Goal: Information Seeking & Learning: Learn about a topic

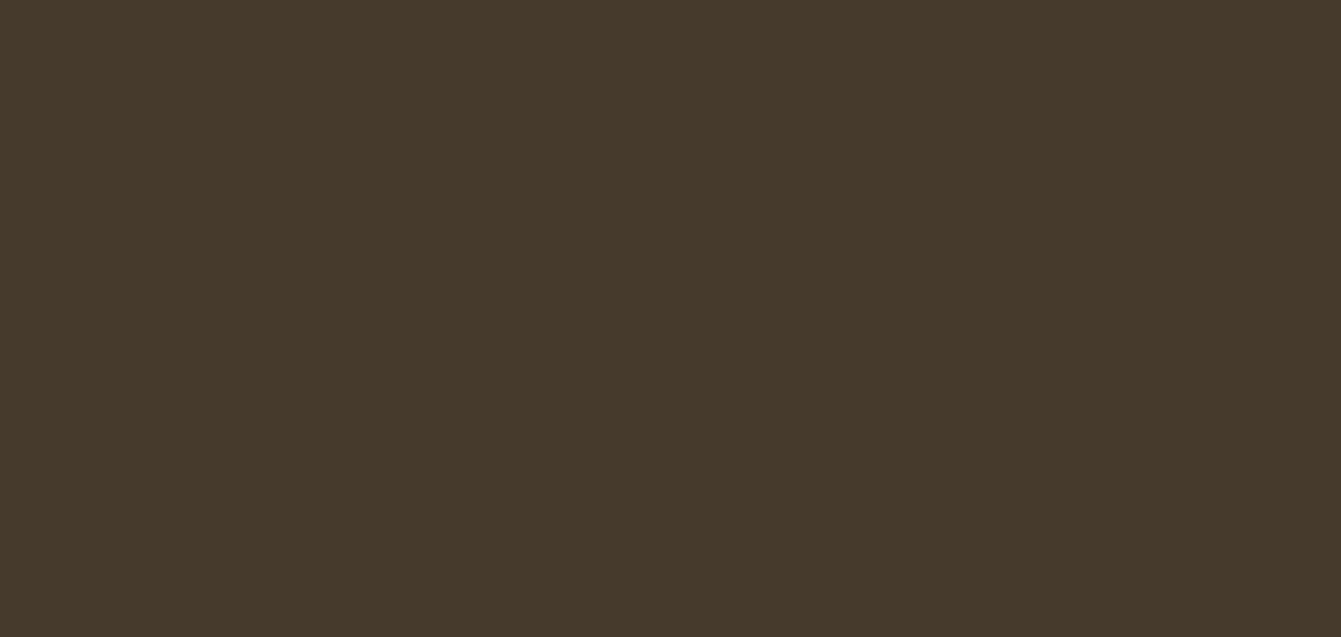
select select "es-419"
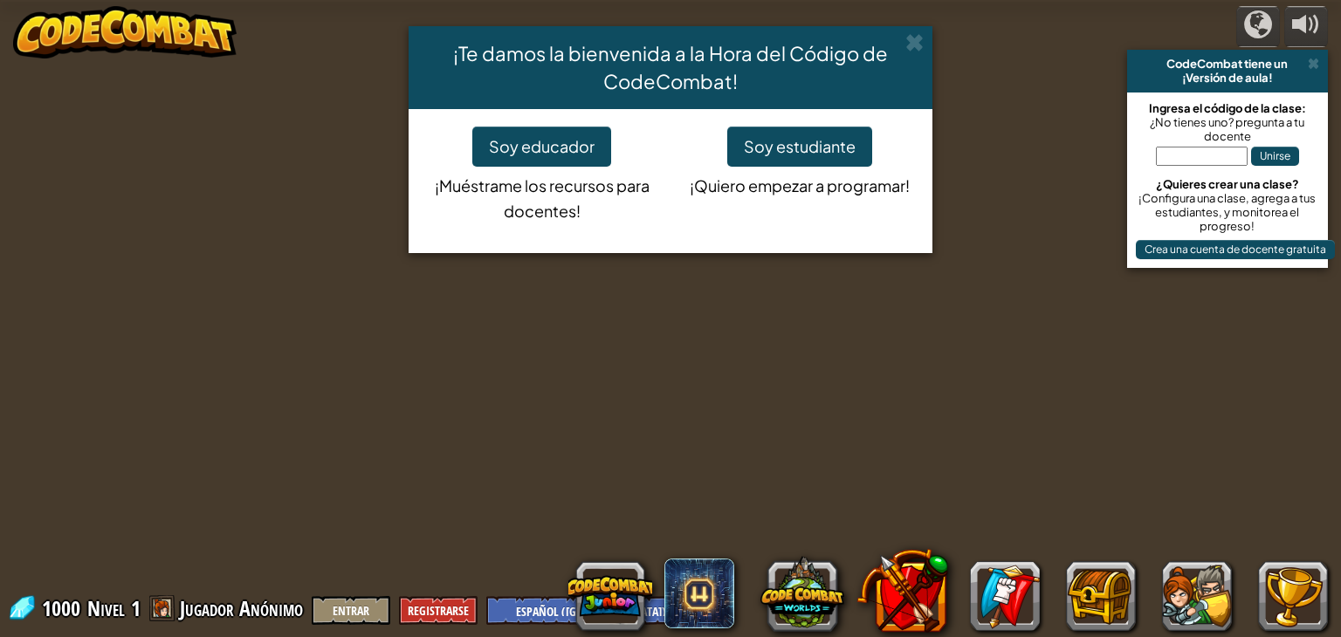
select select "es-419"
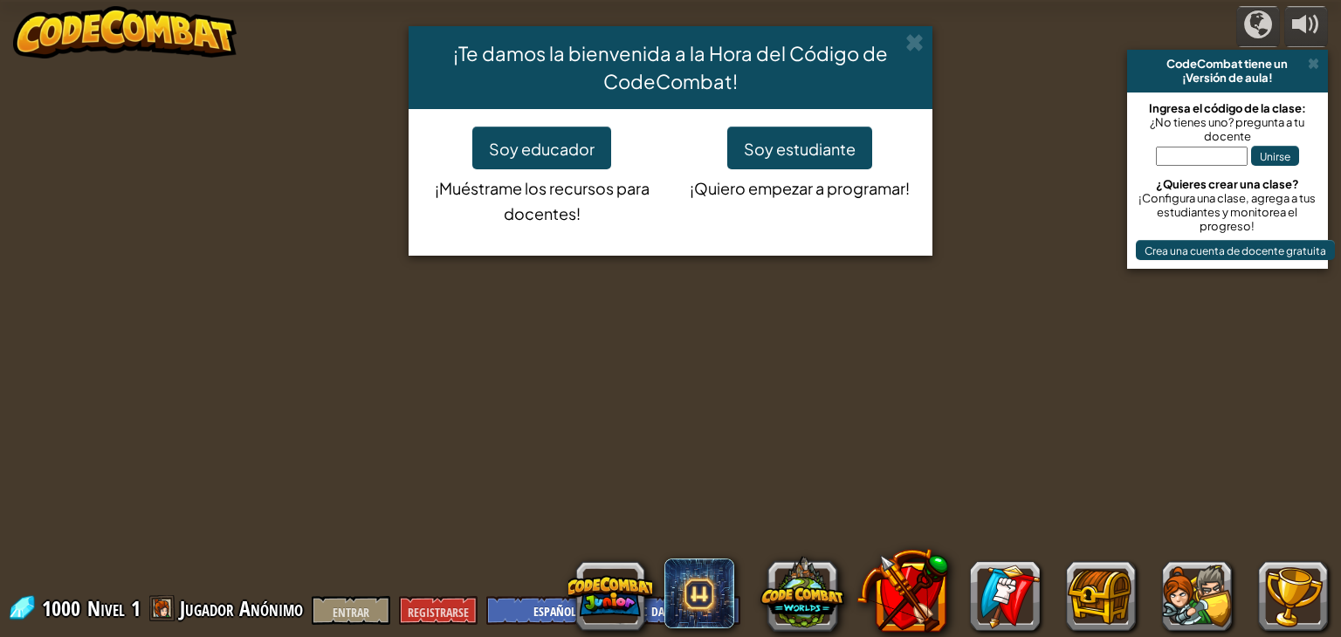
select select "es-419"
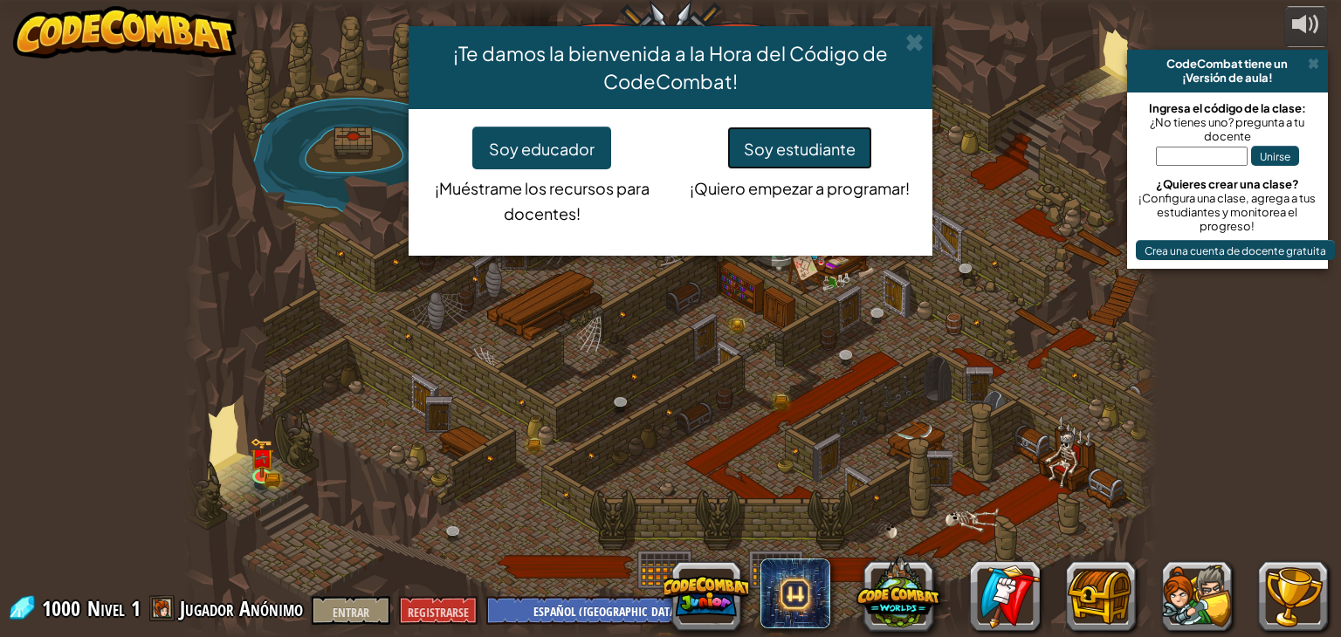
click at [825, 141] on font "Soy estudiante" at bounding box center [800, 149] width 112 height 20
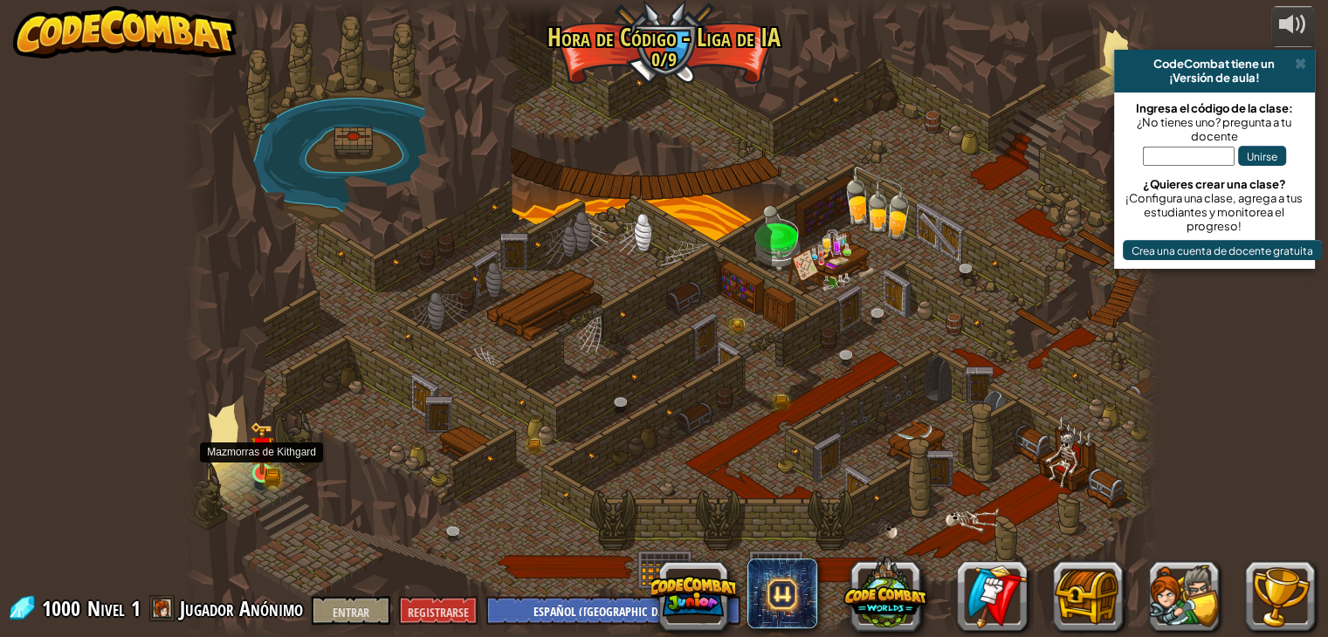
click at [273, 447] on img at bounding box center [262, 448] width 24 height 53
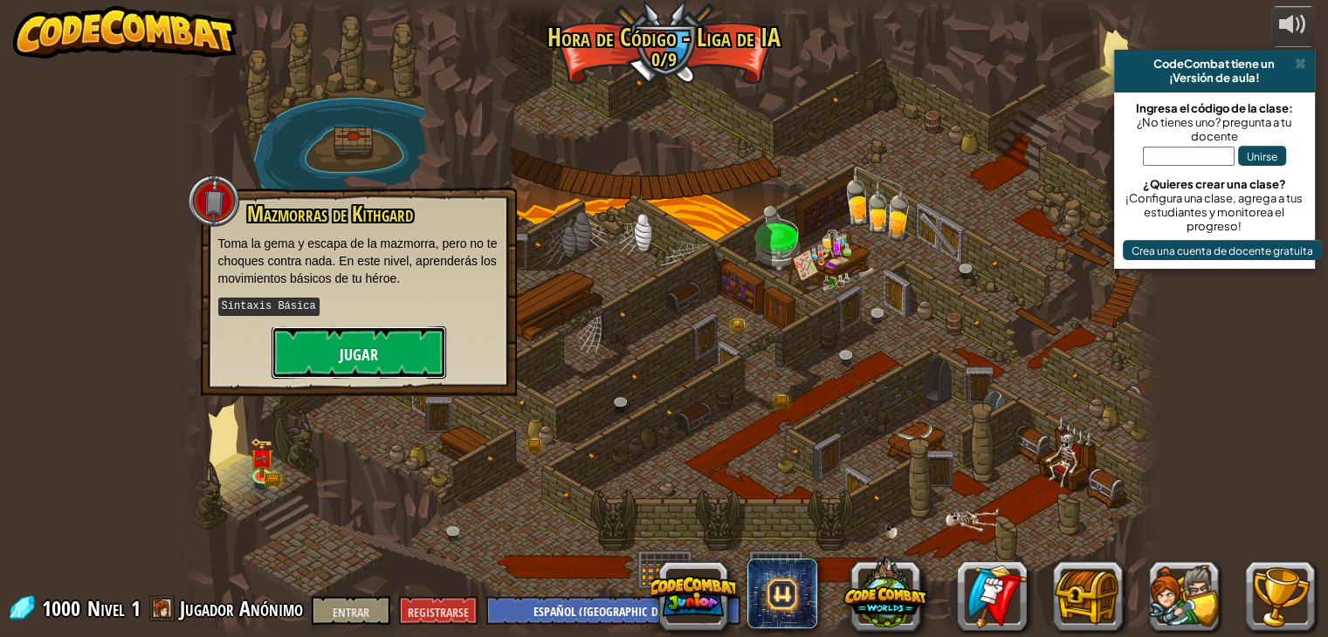
click at [351, 357] on font "Jugar" at bounding box center [359, 355] width 38 height 22
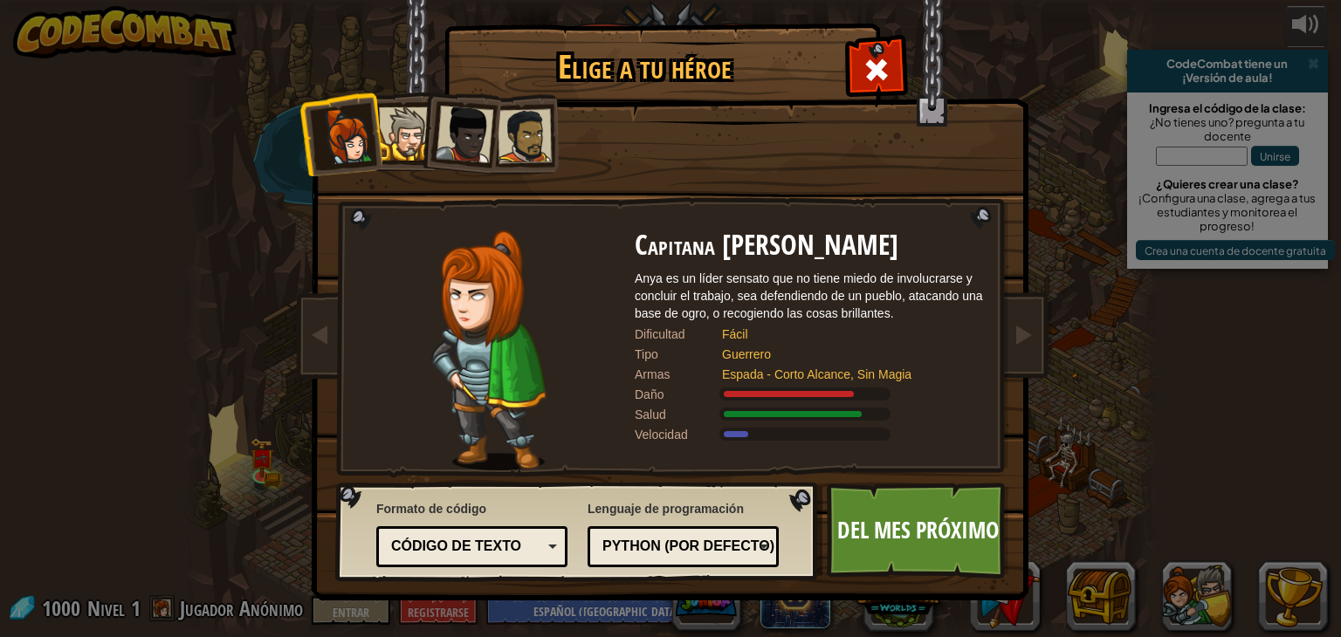
click at [461, 133] on div at bounding box center [465, 135] width 58 height 58
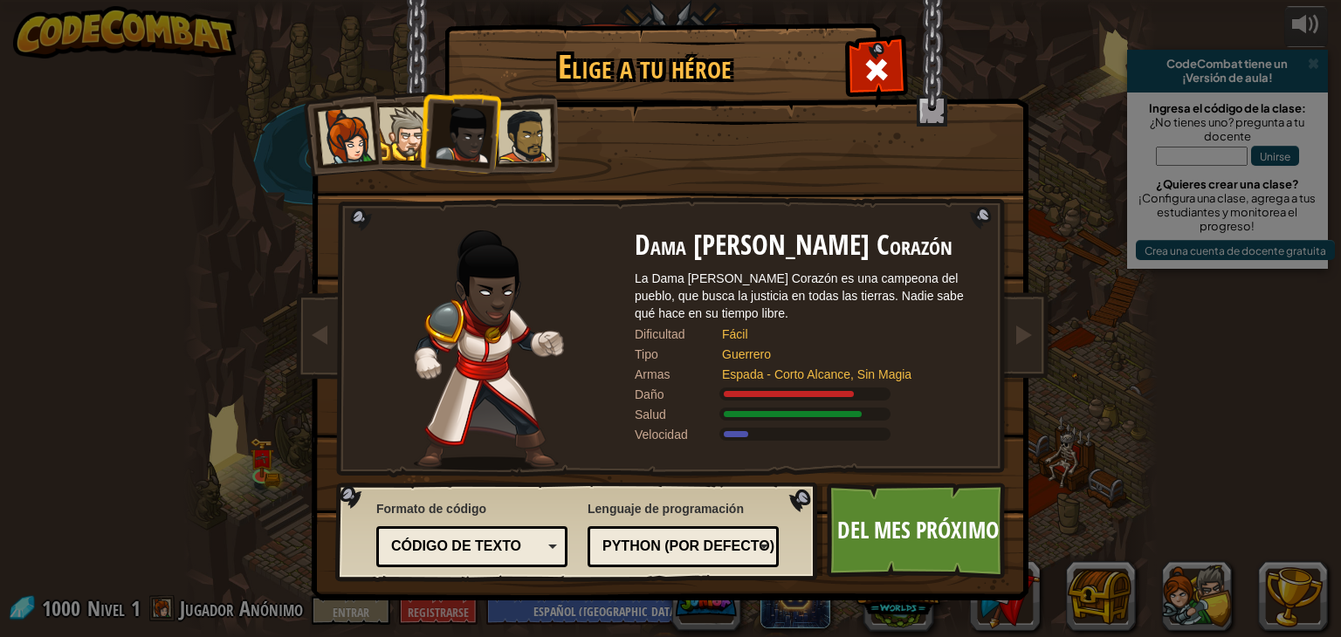
click at [524, 150] on div at bounding box center [525, 136] width 54 height 54
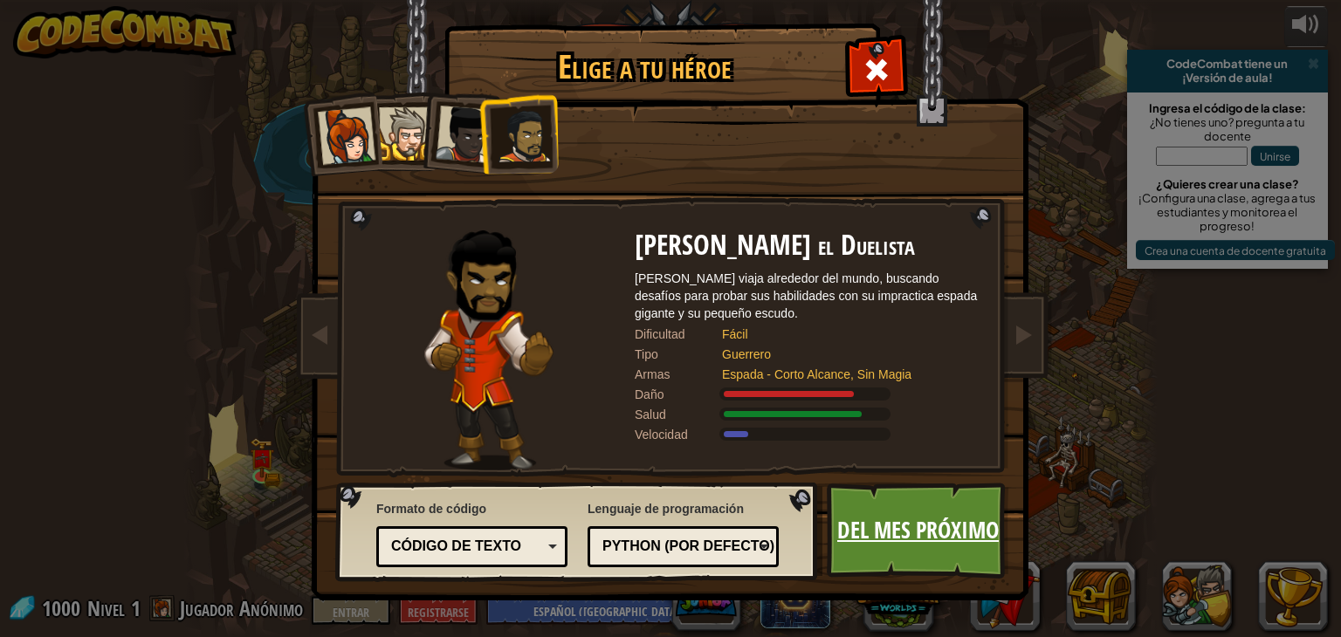
click at [891, 576] on link "Del mes próximo" at bounding box center [918, 531] width 183 height 96
